Goal: Task Accomplishment & Management: Complete application form

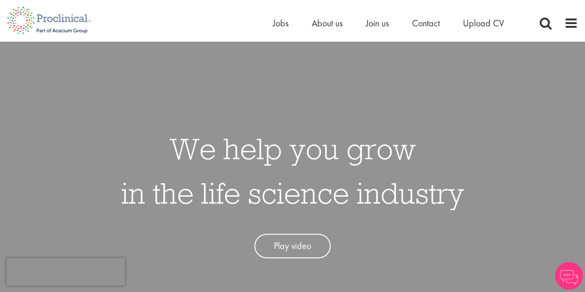
click at [283, 24] on span "Jobs" at bounding box center [281, 23] width 16 height 12
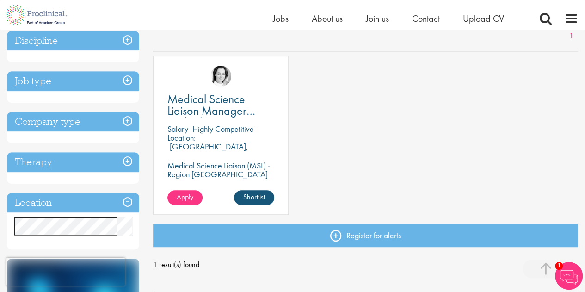
scroll to position [156, 0]
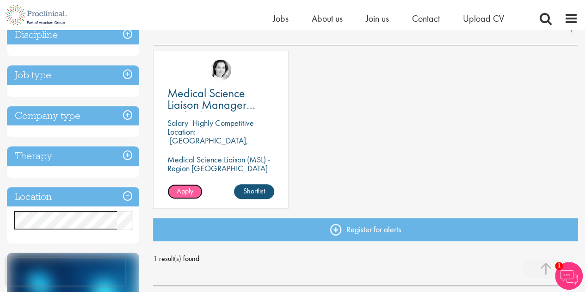
click at [192, 191] on span "Apply" at bounding box center [185, 191] width 17 height 10
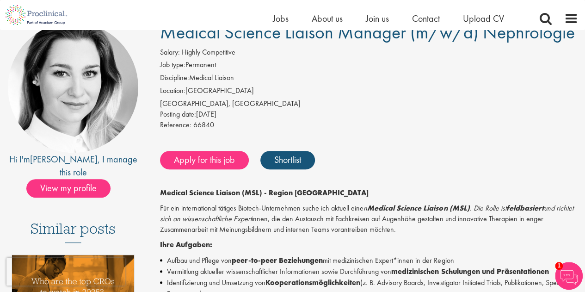
scroll to position [79, 0]
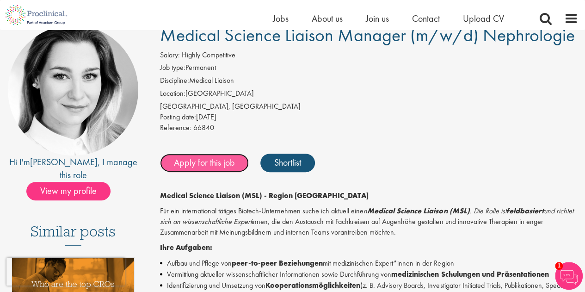
click at [212, 170] on link "Apply for this job" at bounding box center [204, 163] width 89 height 19
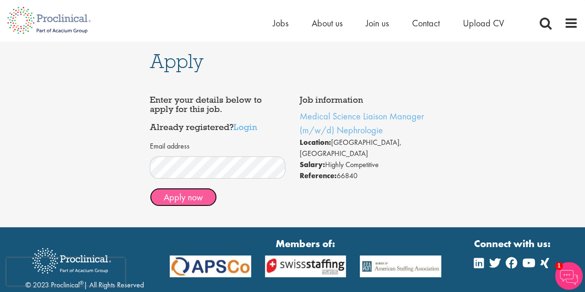
click at [198, 197] on button "Apply now" at bounding box center [183, 197] width 67 height 19
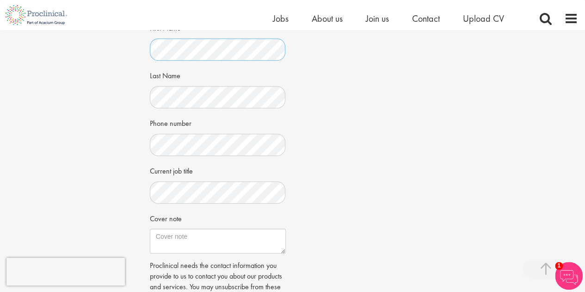
scroll to position [197, 0]
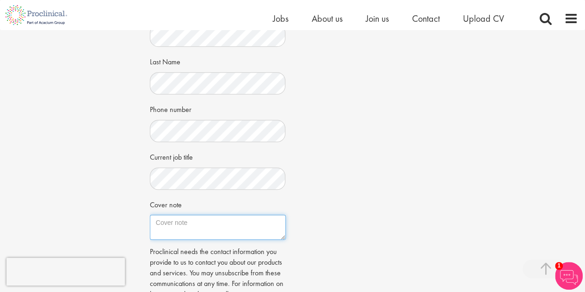
click at [188, 222] on textarea "Cover note" at bounding box center [218, 227] width 136 height 25
paste textarea "Liebes HR-Team, ich bin auf Ihre Stelle über LinkedIn aufmerksam geworden und a…"
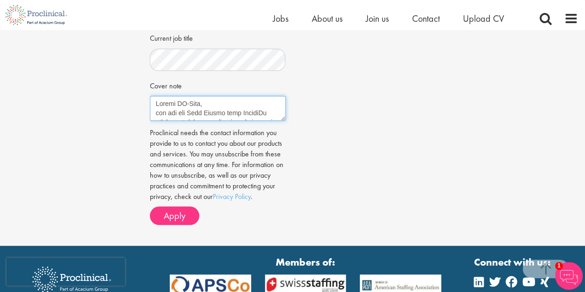
scroll to position [317, 0]
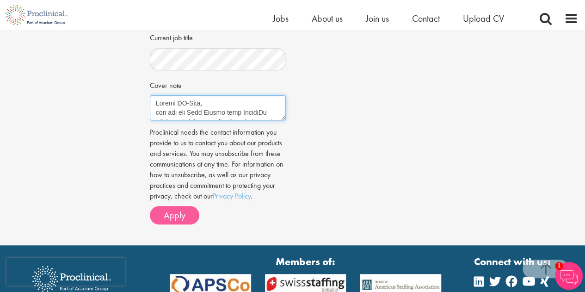
type textarea "Liebes HR-Team, ich bin auf Ihre Stelle über LinkedIn aufmerksam geworden und a…"
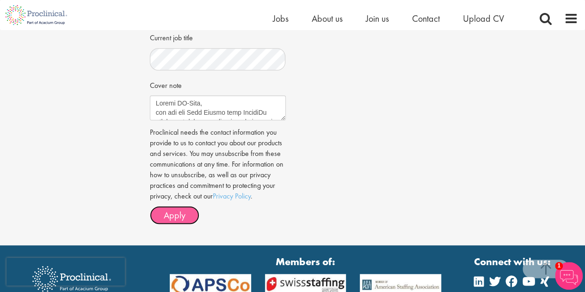
click at [180, 217] on span "Apply" at bounding box center [175, 215] width 22 height 12
